Goal: Task Accomplishment & Management: Manage account settings

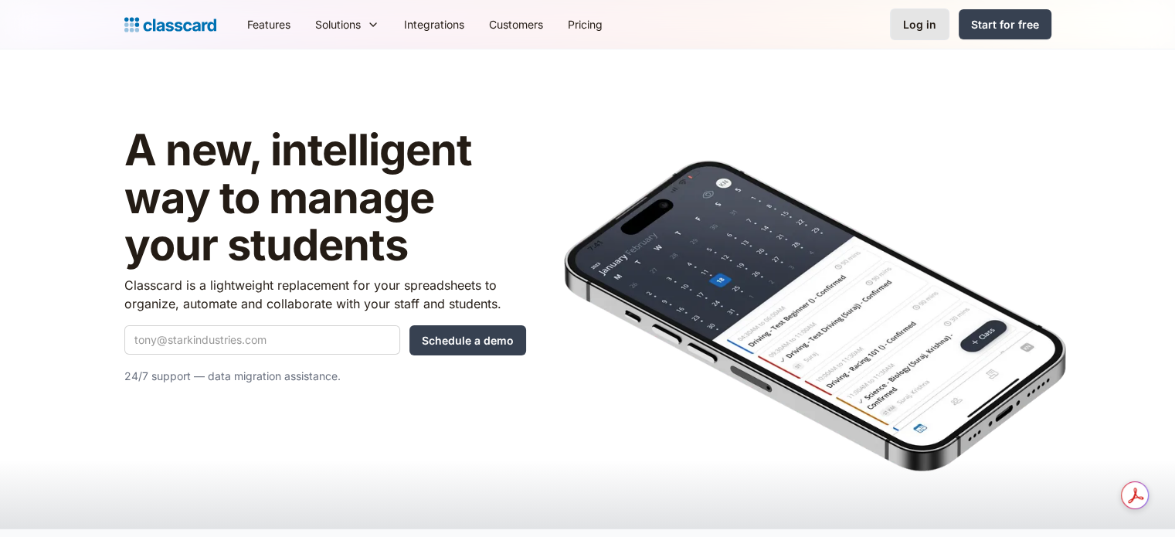
click at [910, 30] on div "Log in" at bounding box center [919, 24] width 33 height 16
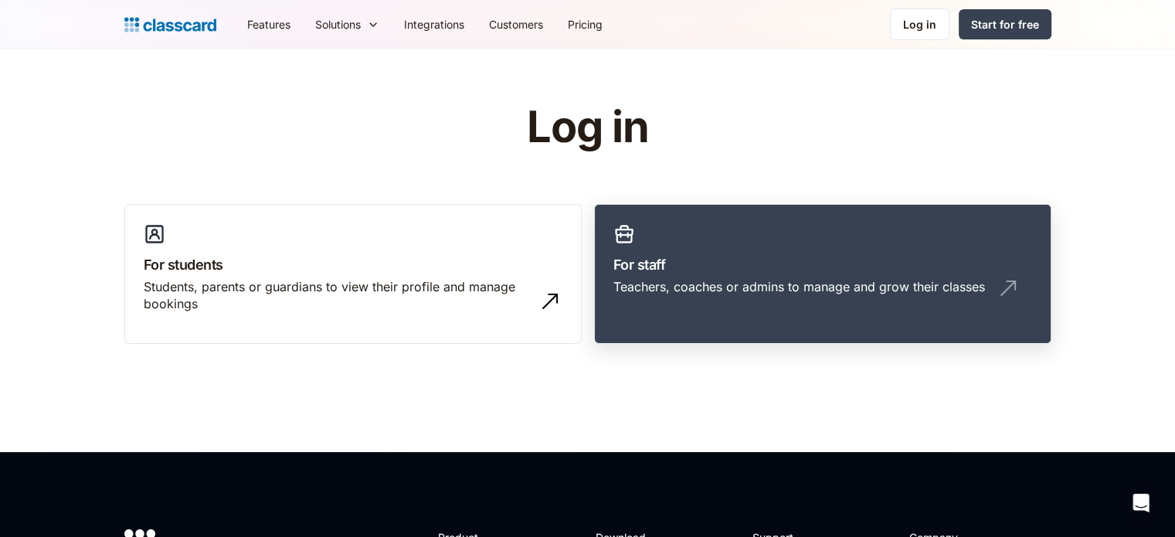
click at [739, 253] on link "For staff Teachers, coaches or admins to manage and grow their classes" at bounding box center [822, 274] width 457 height 141
